Goal: Task Accomplishment & Management: Manage account settings

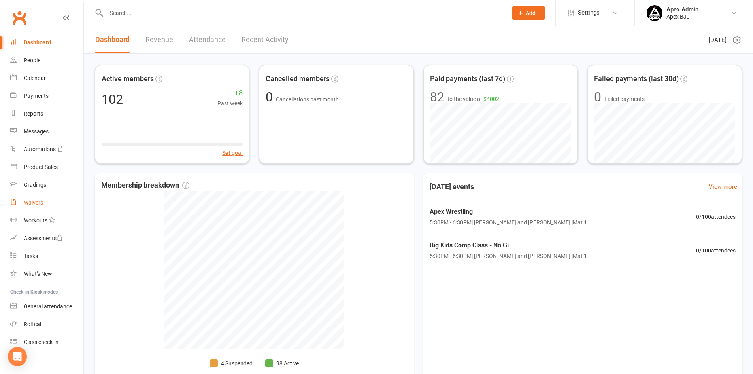
click at [43, 199] on link "Waivers" at bounding box center [46, 203] width 73 height 18
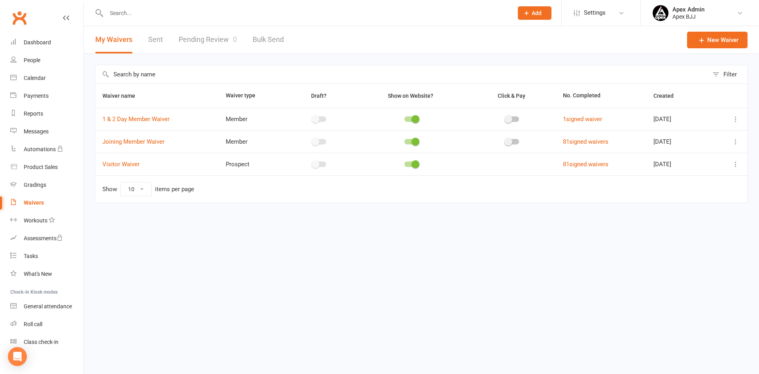
click at [206, 40] on link "Pending Review 0" at bounding box center [208, 39] width 58 height 27
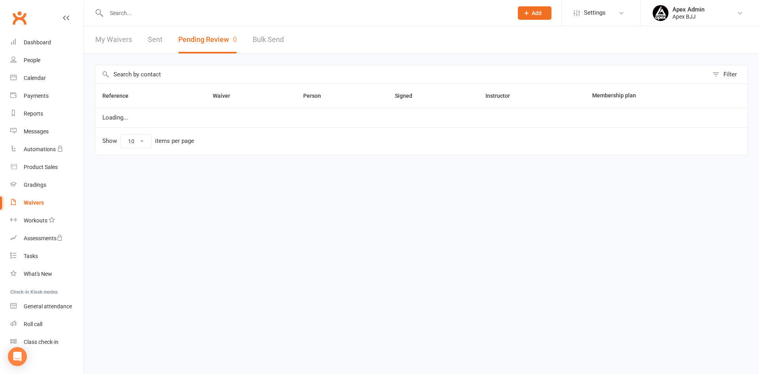
select select "100"
click at [121, 43] on link "My Waivers" at bounding box center [113, 39] width 37 height 27
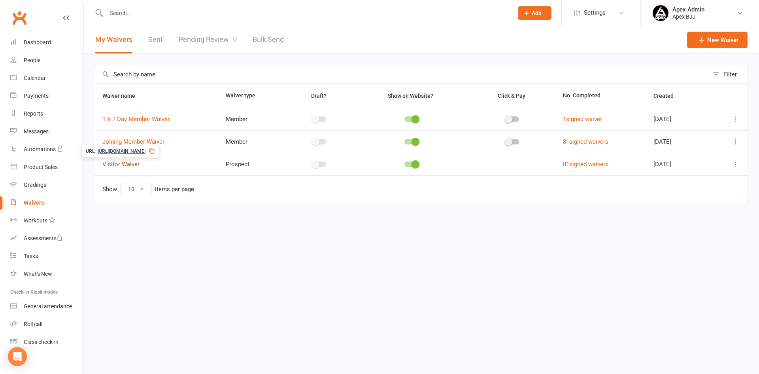
click at [130, 165] on link "Visitor Waiver" at bounding box center [120, 164] width 37 height 7
click at [591, 162] on link "81 signed waivers" at bounding box center [585, 164] width 45 height 7
select select "100"
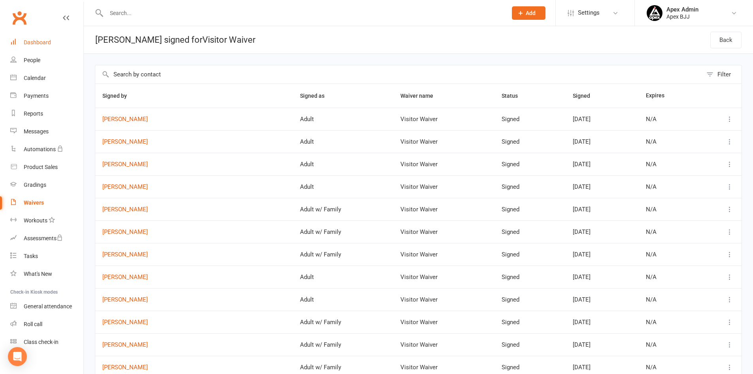
click at [37, 43] on div "Dashboard" at bounding box center [37, 42] width 27 height 6
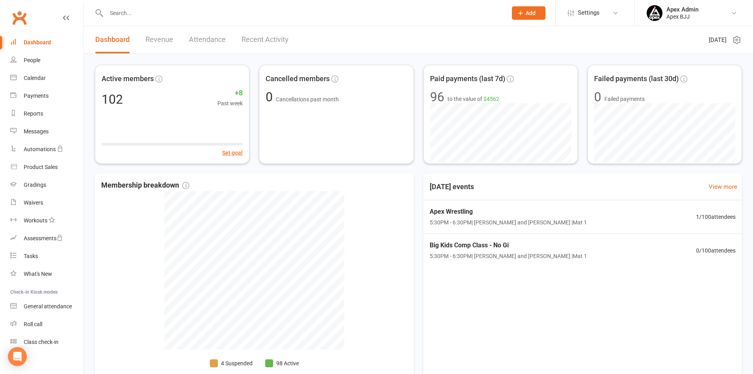
click at [167, 37] on link "Revenue" at bounding box center [159, 39] width 28 height 27
